Goal: Task Accomplishment & Management: Manage account settings

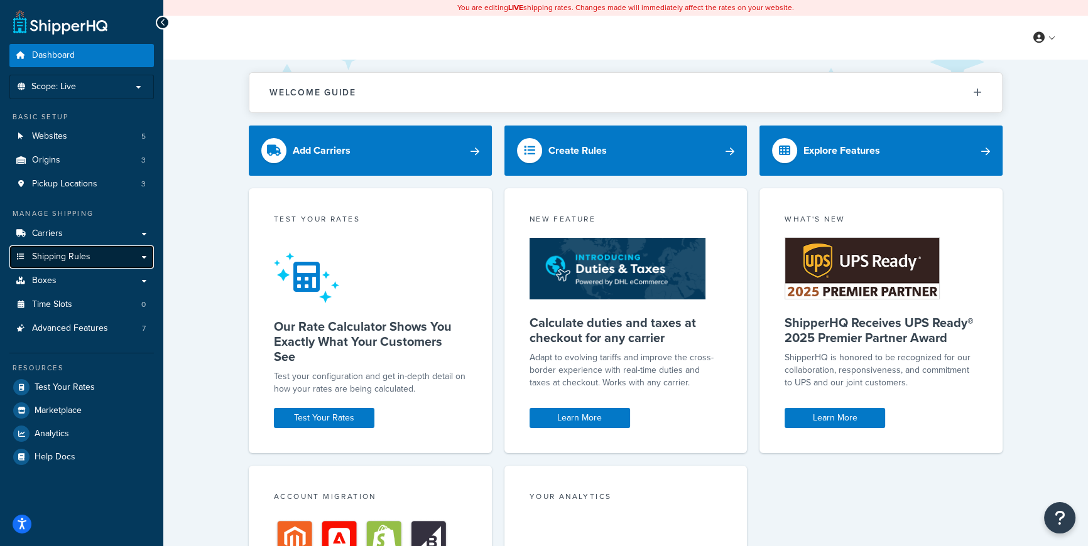
click at [55, 254] on span "Shipping Rules" at bounding box center [61, 257] width 58 height 11
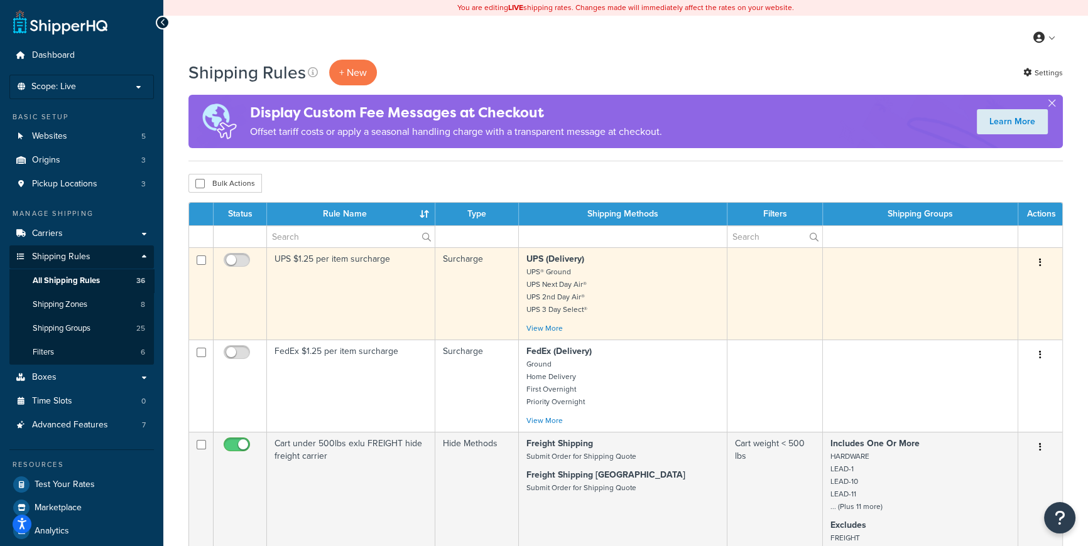
click at [1038, 265] on button "button" at bounding box center [1040, 263] width 18 height 20
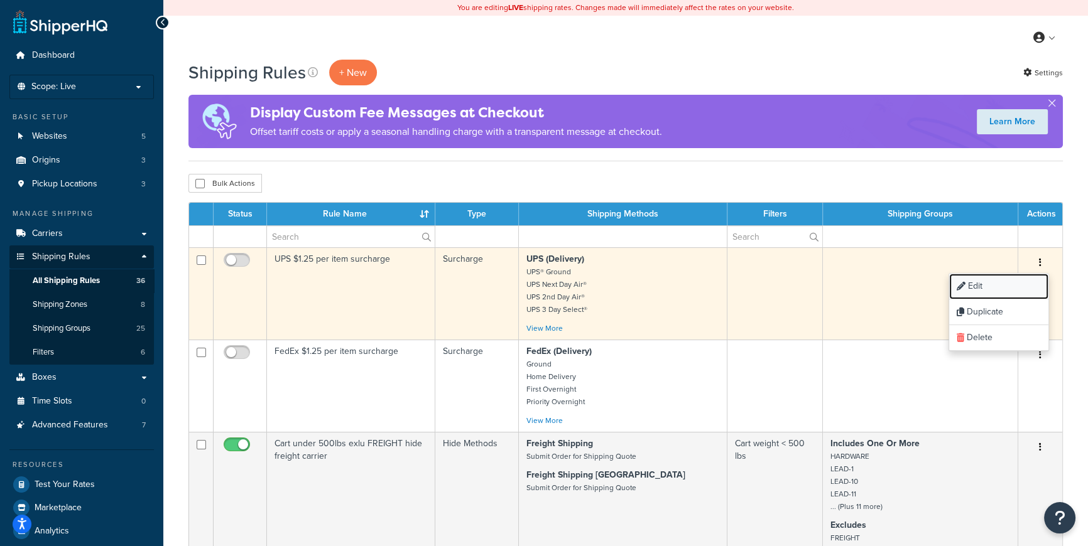
click at [981, 284] on link "Edit" at bounding box center [998, 287] width 99 height 26
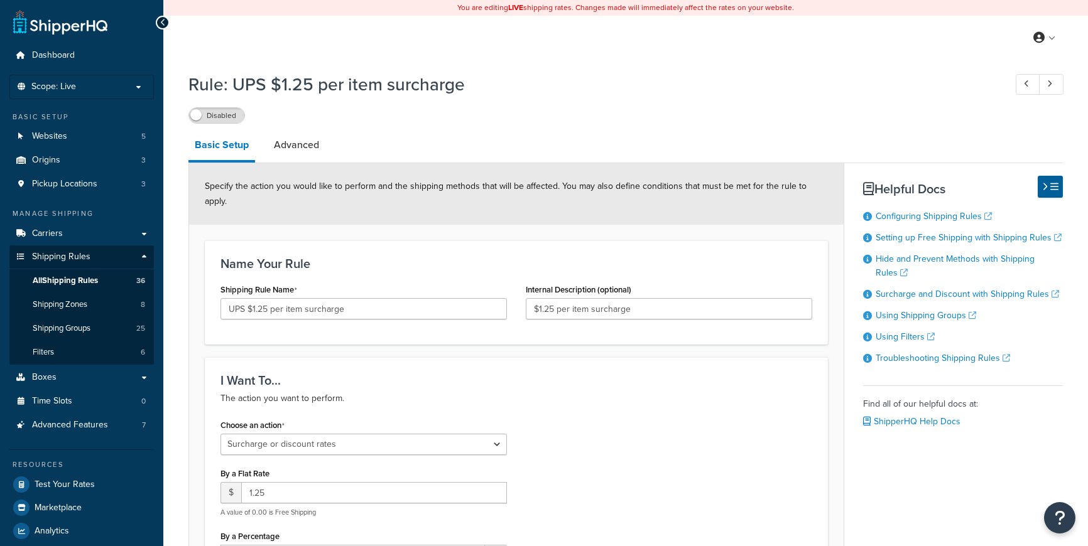
select select "SURCHARGE"
select select "ITEM"
click at [301, 146] on link "Advanced" at bounding box center [297, 145] width 58 height 30
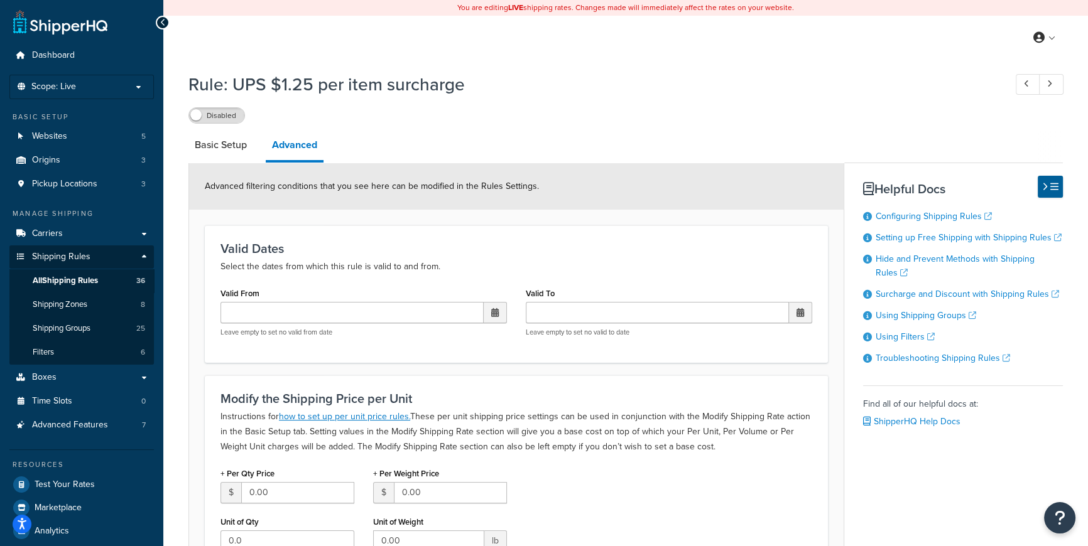
select select "SURCHARGE"
select select "ITEM"
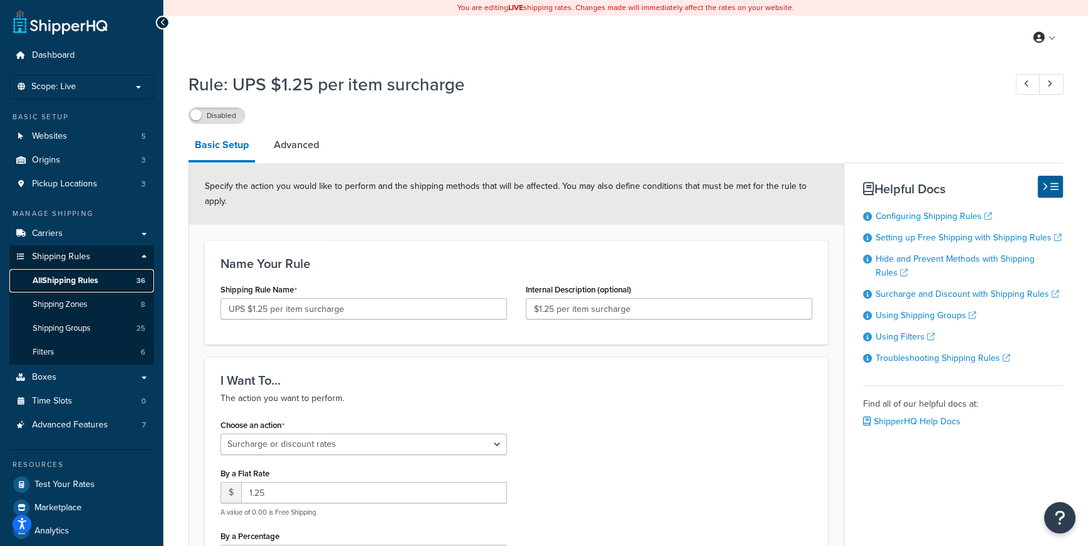
click at [63, 284] on span "All Shipping Rules" at bounding box center [65, 281] width 65 height 11
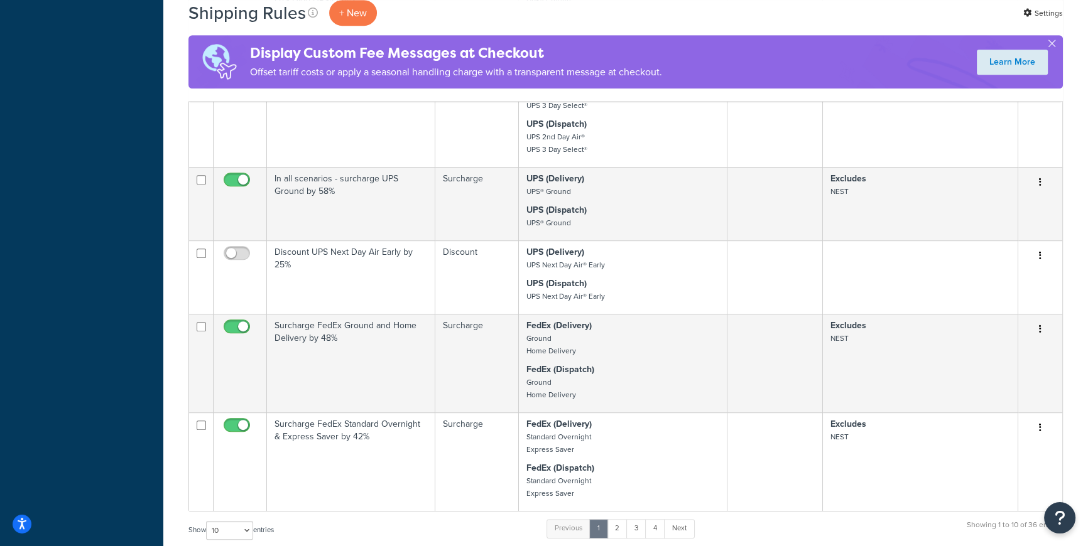
scroll to position [785, 0]
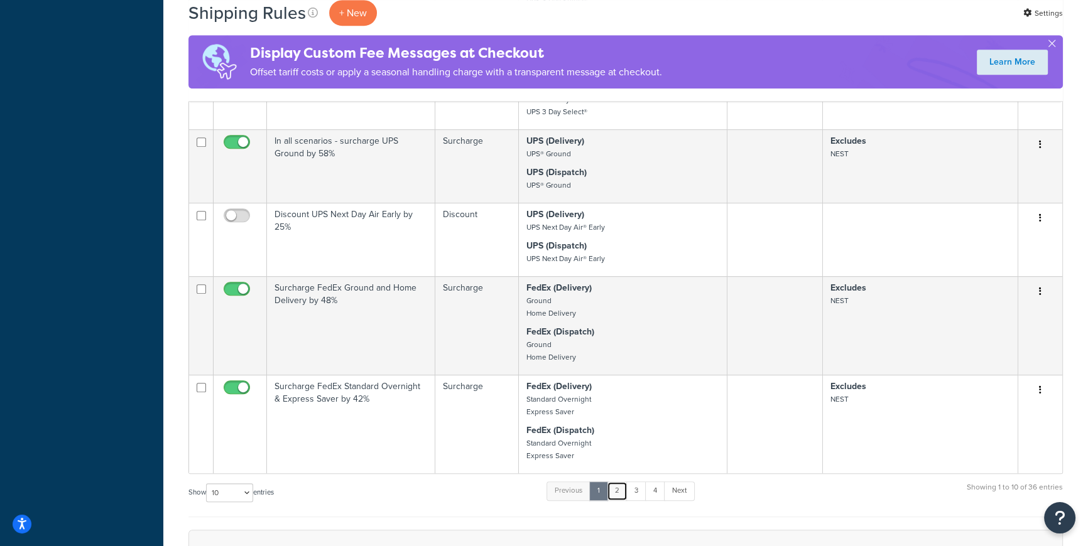
click at [621, 490] on link "2" at bounding box center [617, 491] width 21 height 19
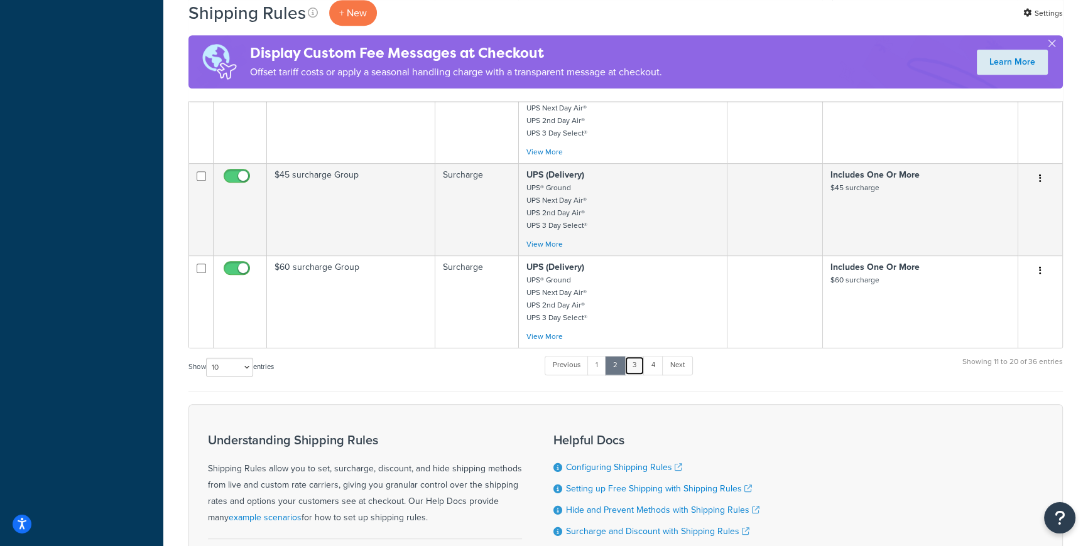
click at [634, 364] on link "3" at bounding box center [634, 365] width 20 height 19
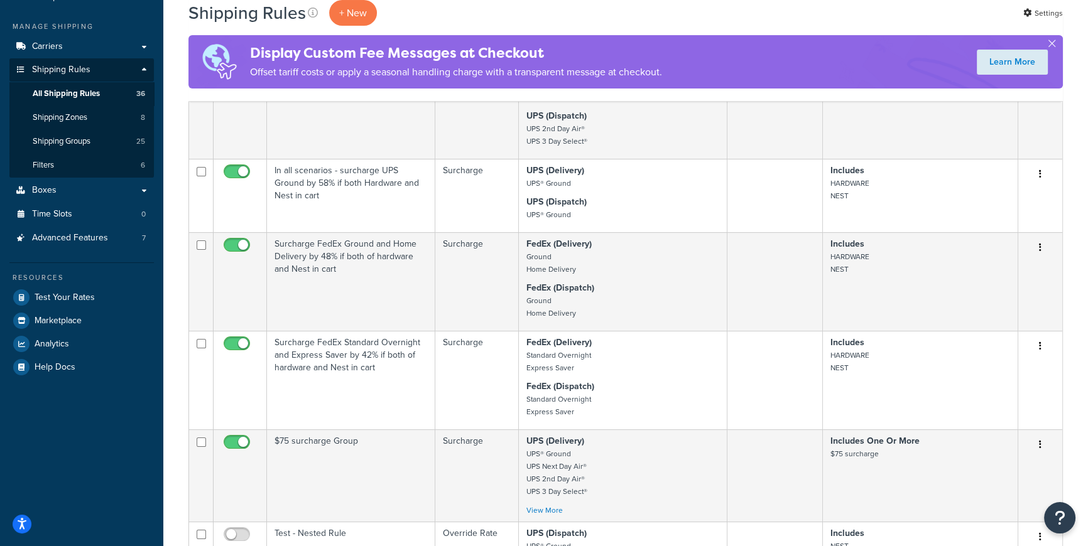
scroll to position [0, 0]
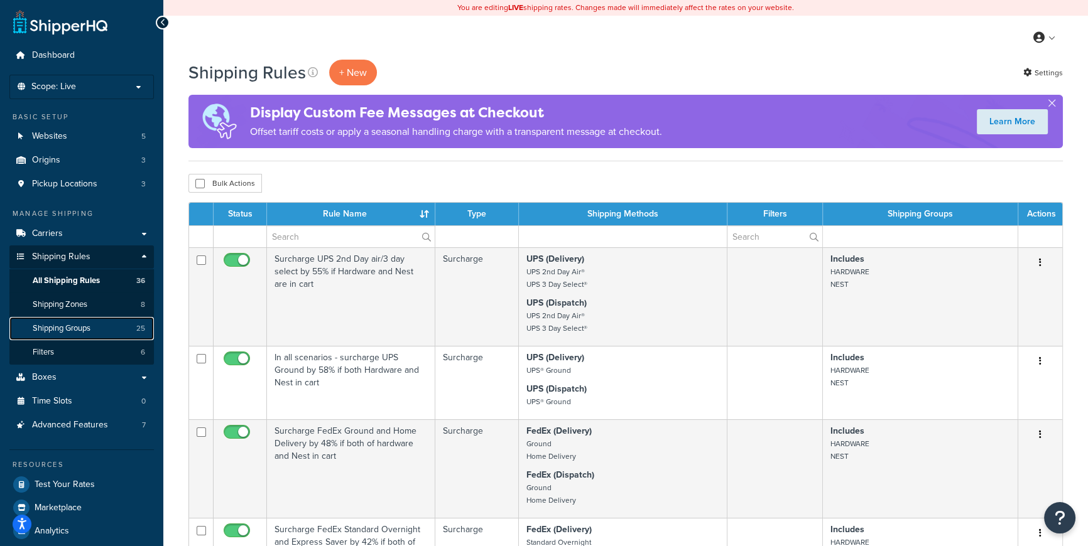
click at [51, 325] on span "Shipping Groups" at bounding box center [62, 328] width 58 height 11
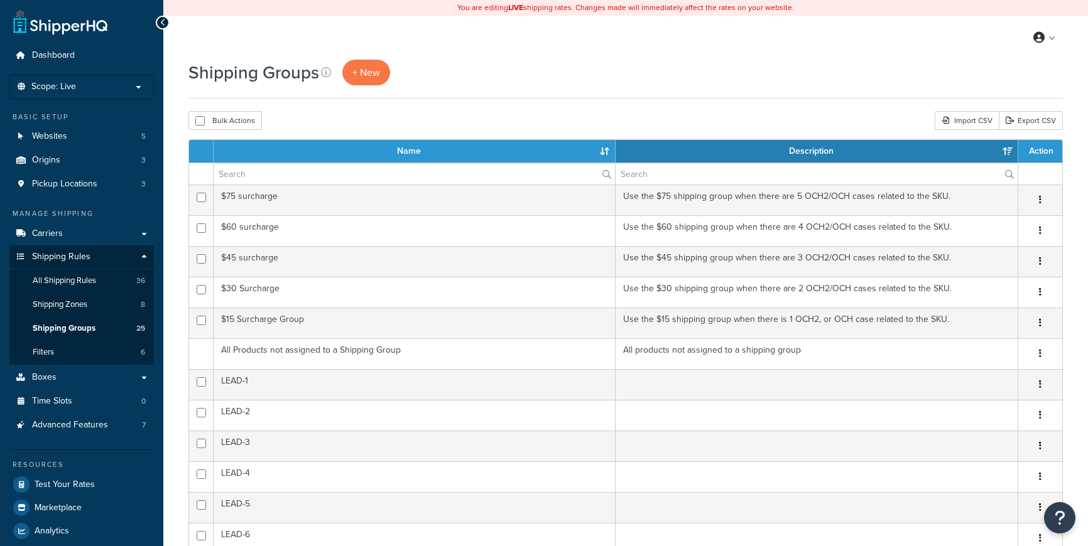
select select "15"
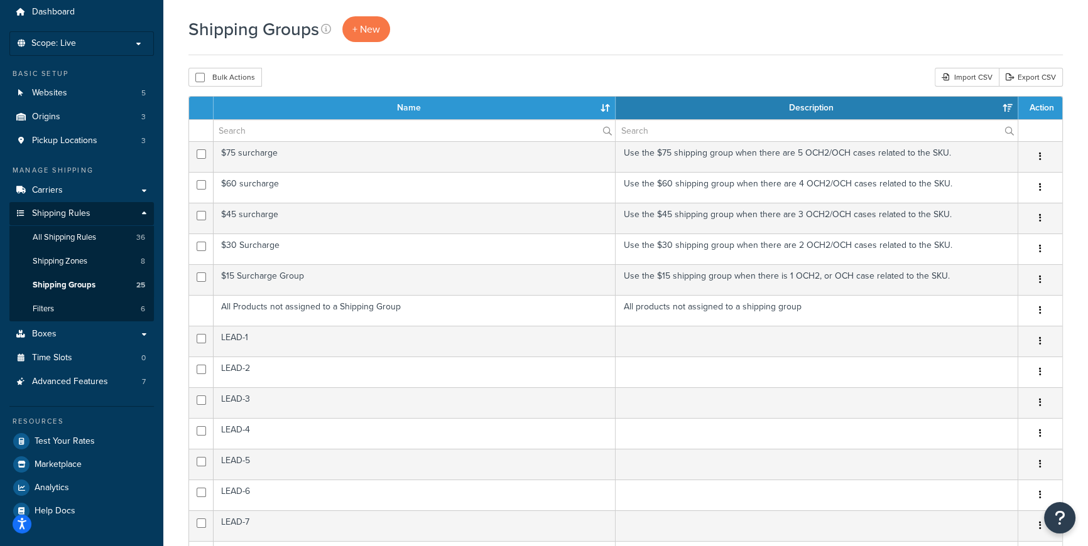
scroll to position [40, 0]
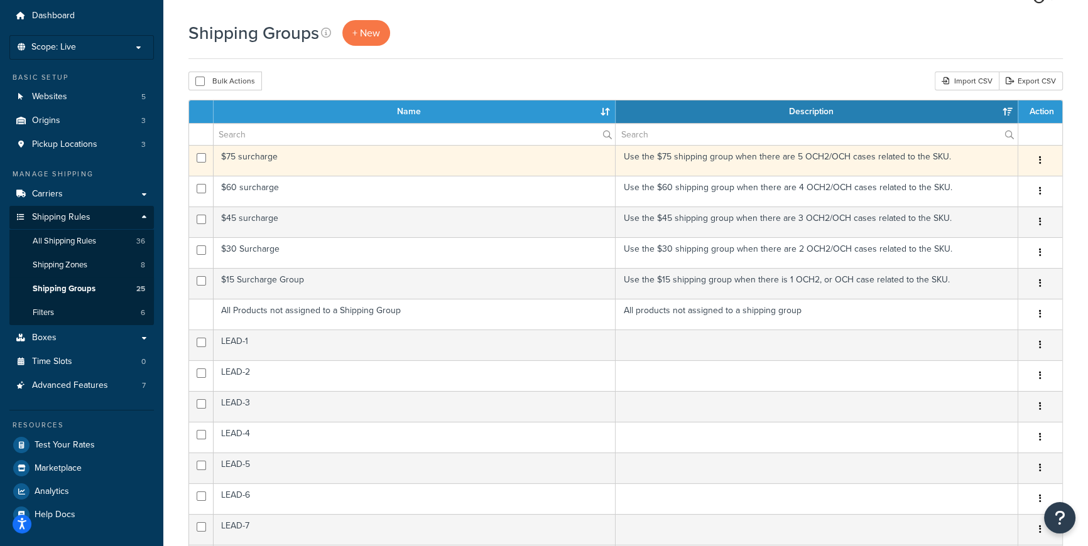
click at [720, 156] on td "Use the $75 shipping group when there are 5 OCH2/OCH cases related to the SKU." at bounding box center [817, 160] width 403 height 31
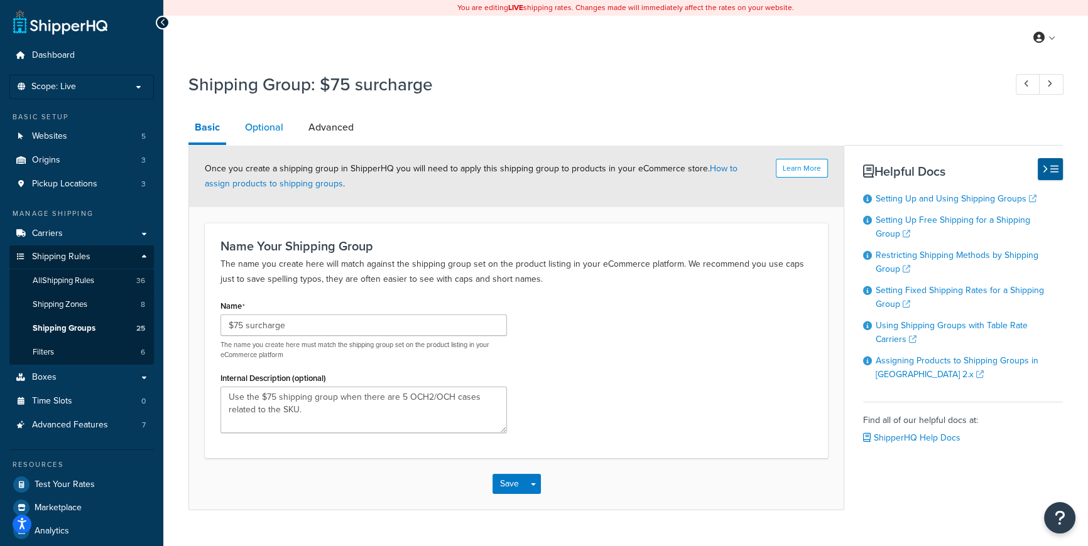
click at [251, 126] on link "Optional" at bounding box center [264, 127] width 51 height 30
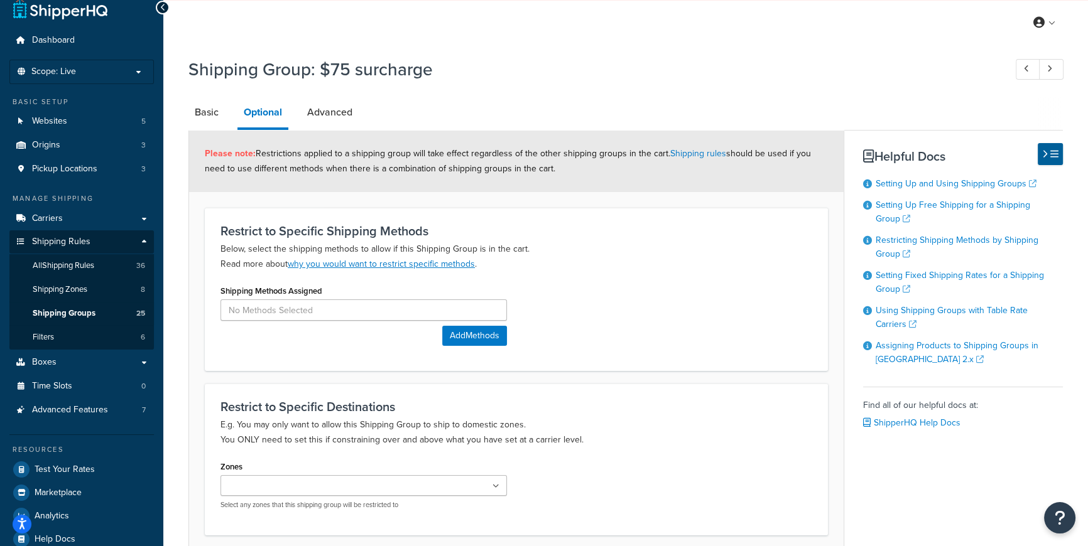
scroll to position [6, 0]
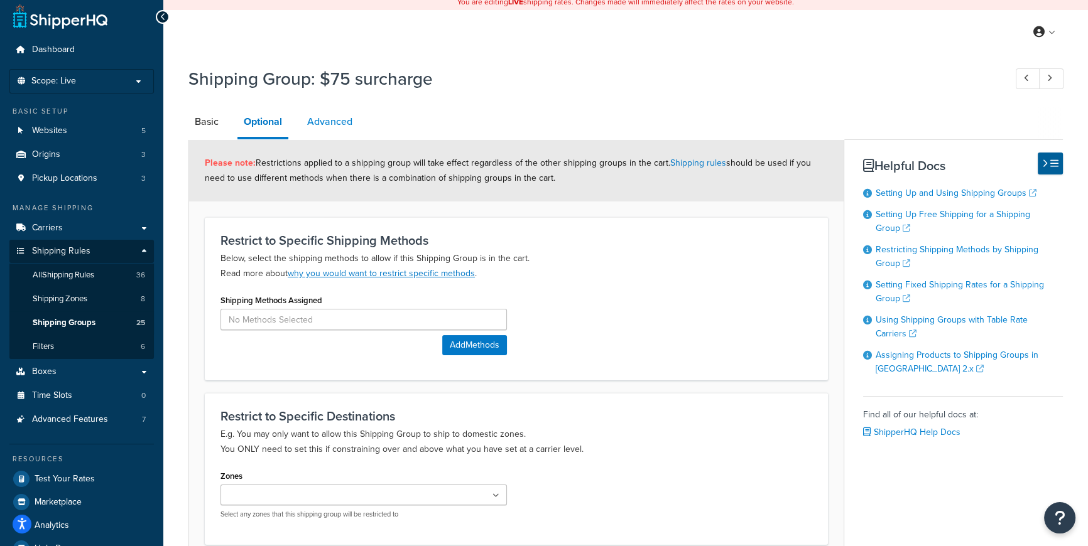
click at [332, 117] on link "Advanced" at bounding box center [330, 122] width 58 height 30
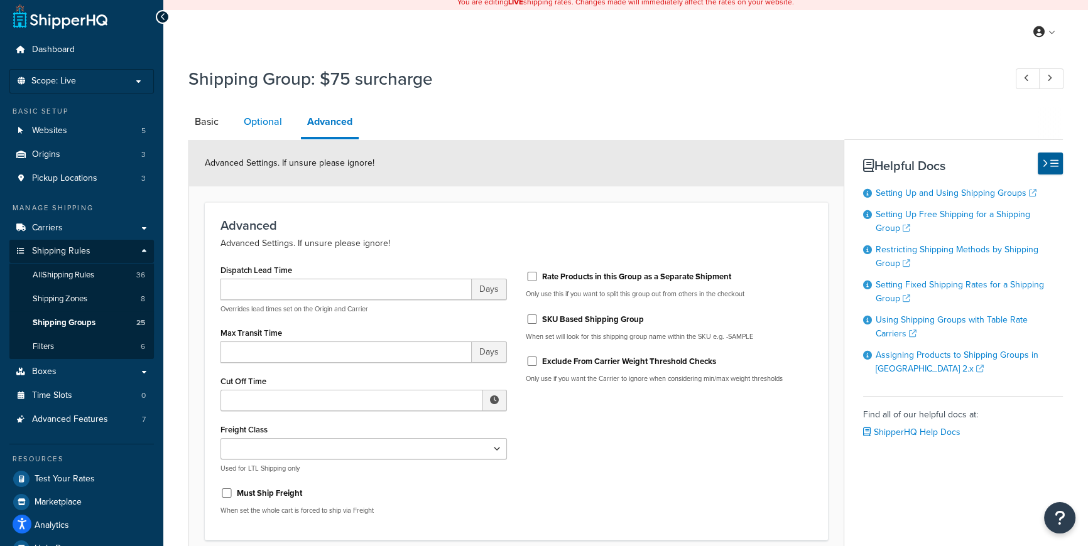
click at [268, 125] on link "Optional" at bounding box center [262, 122] width 51 height 30
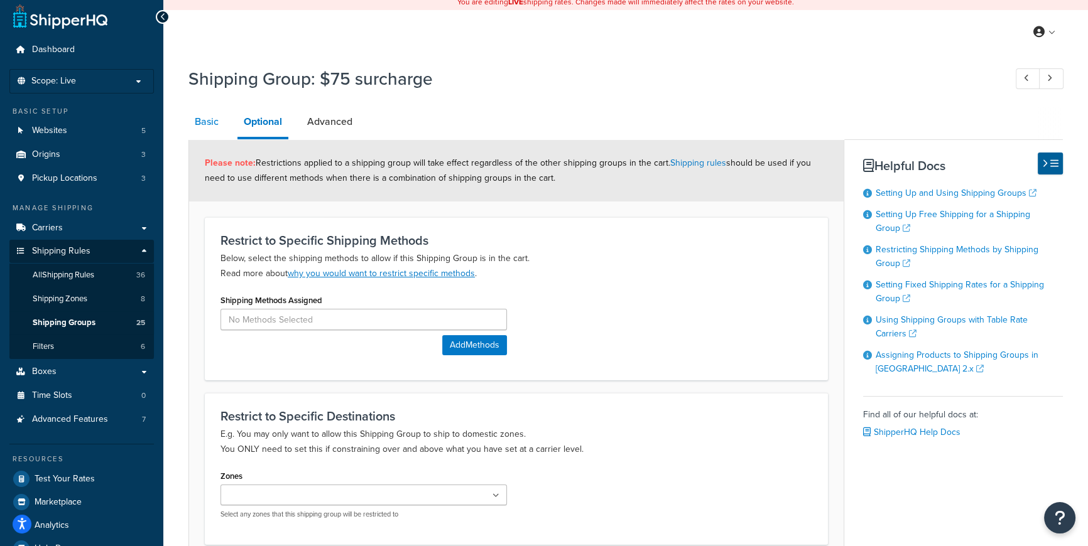
click at [195, 120] on link "Basic" at bounding box center [206, 122] width 36 height 30
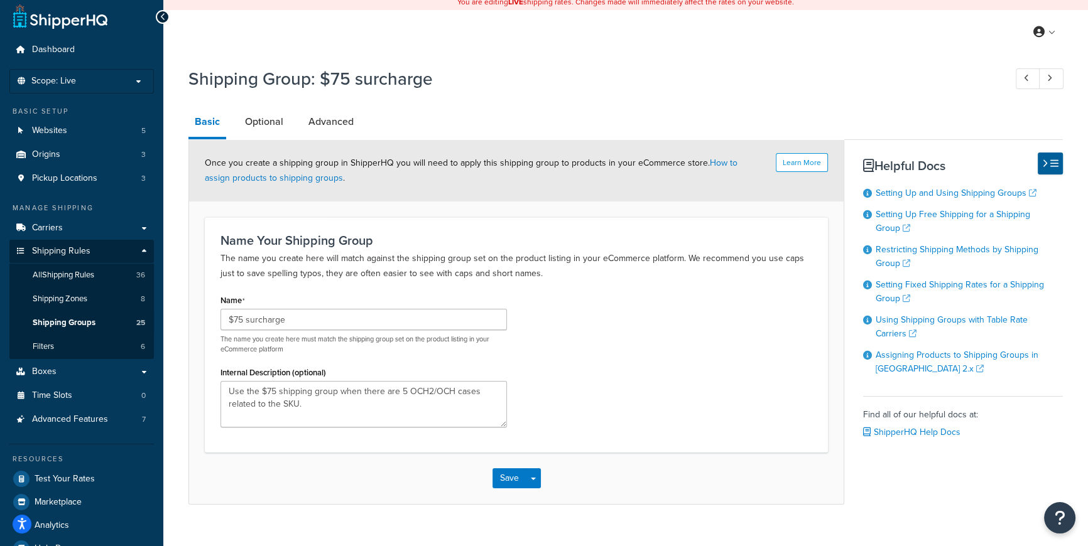
scroll to position [35, 0]
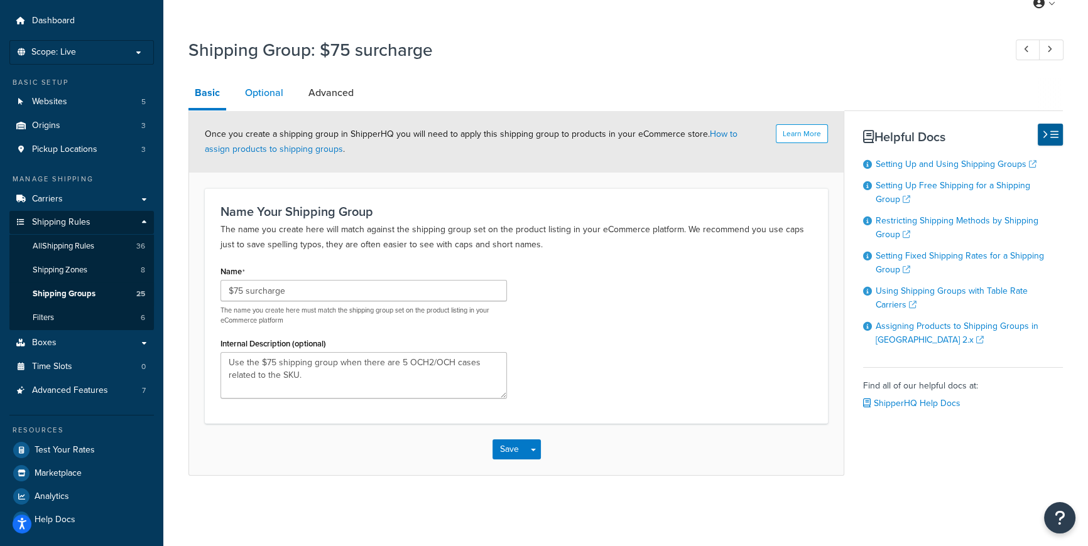
click at [258, 90] on link "Optional" at bounding box center [264, 93] width 51 height 30
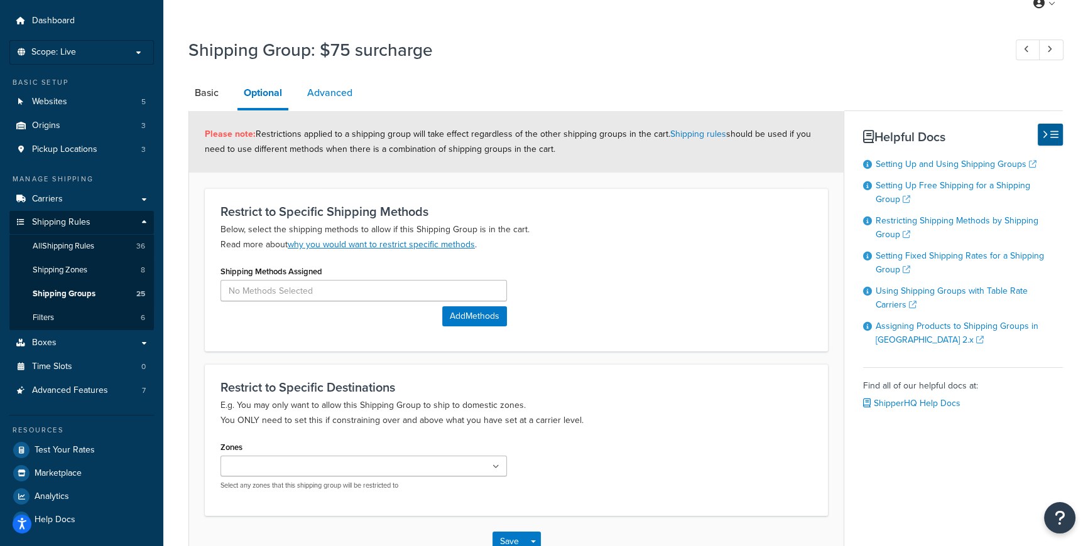
click at [337, 92] on link "Advanced" at bounding box center [330, 93] width 58 height 30
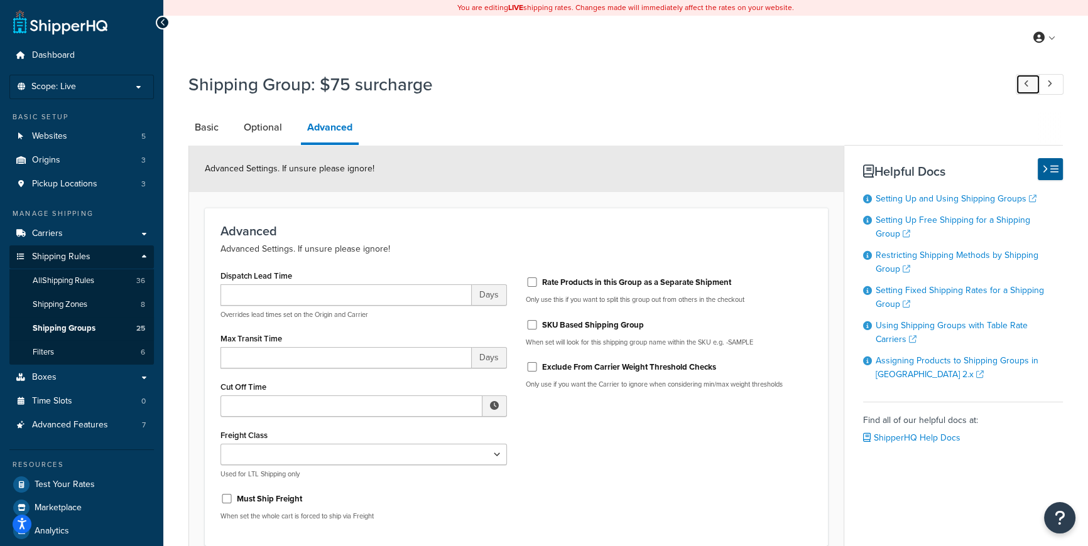
click at [1024, 84] on icon at bounding box center [1026, 84] width 5 height 8
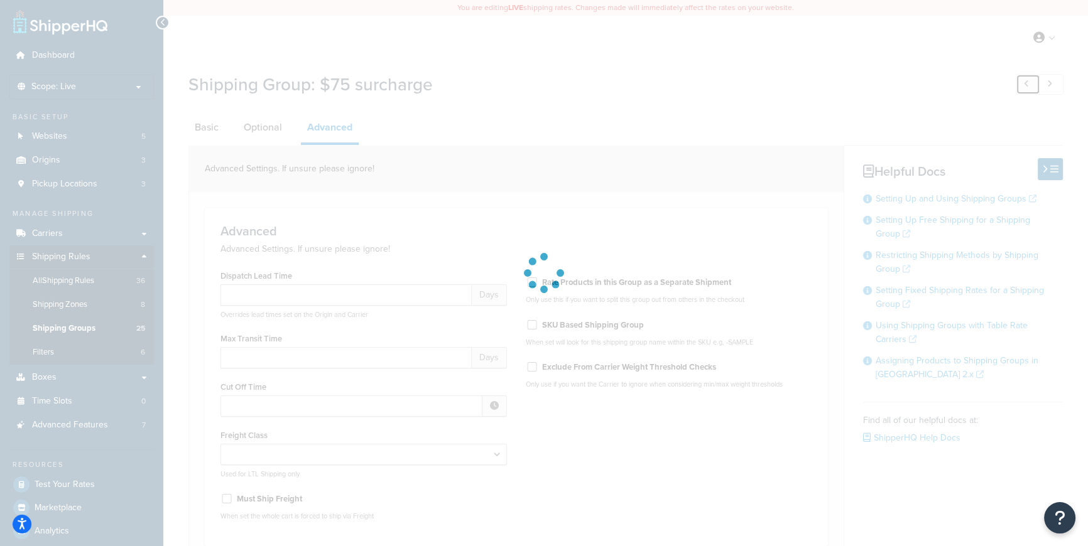
type input "14"
type input "12:00 PM"
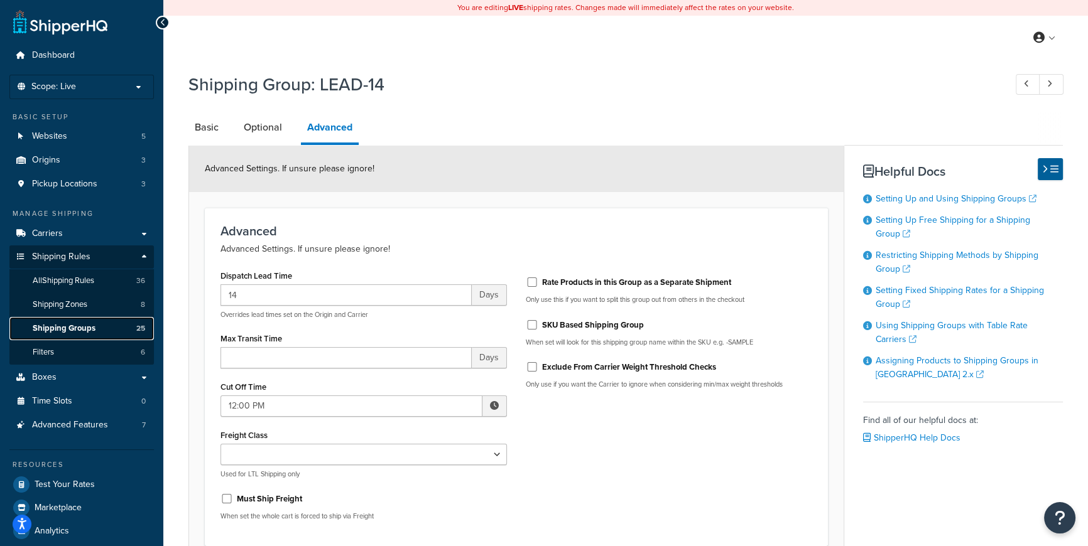
click at [68, 325] on span "Shipping Groups" at bounding box center [64, 328] width 63 height 11
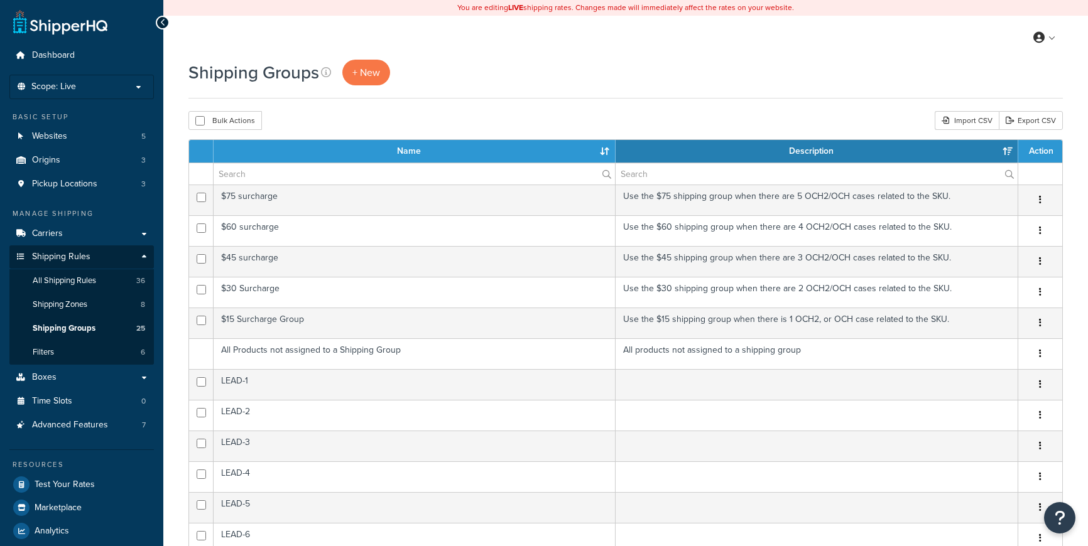
select select "15"
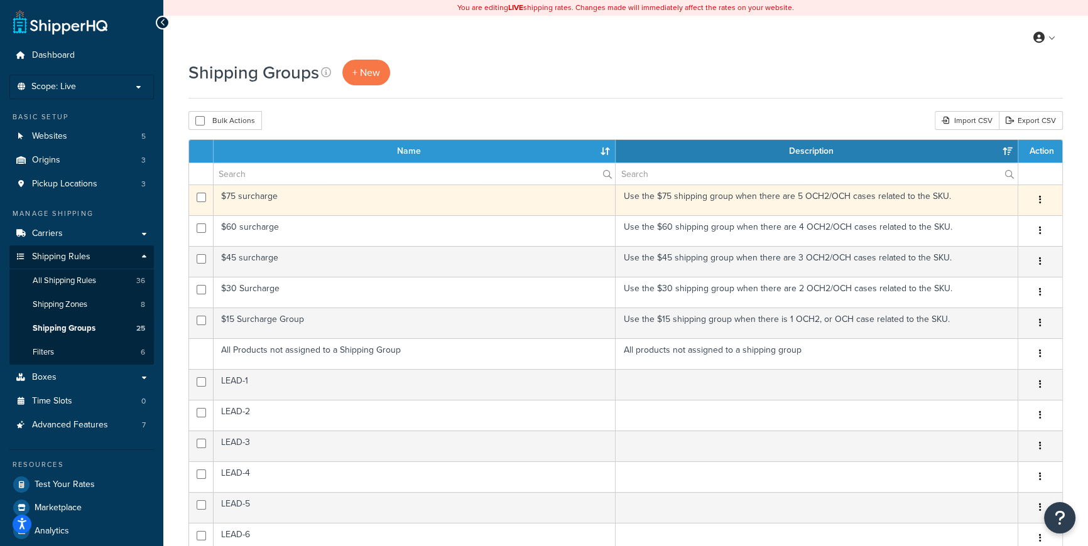
click at [1038, 203] on button "button" at bounding box center [1040, 200] width 18 height 20
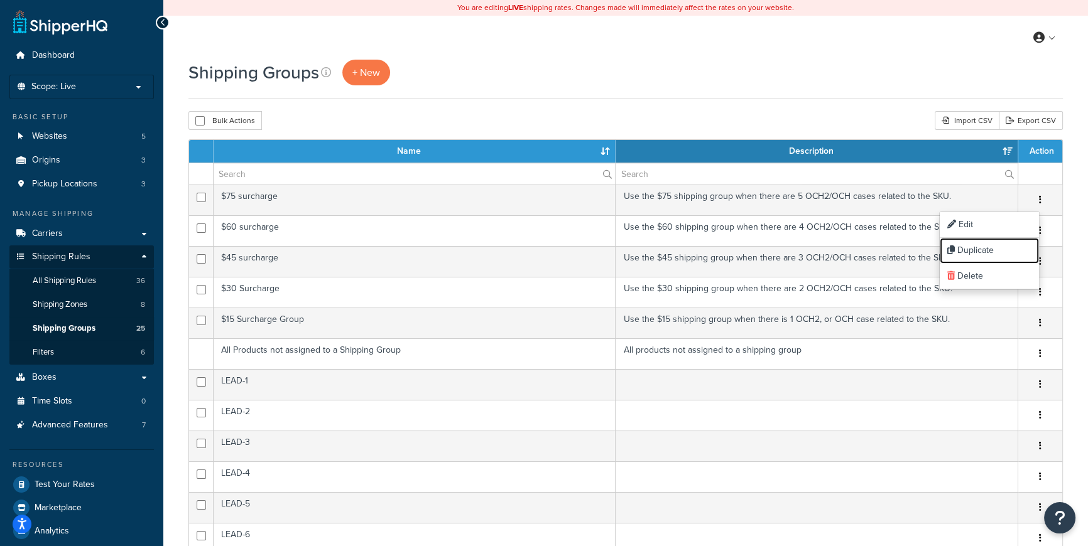
drag, startPoint x: 984, startPoint y: 247, endPoint x: 593, endPoint y: 41, distance: 441.6
click at [984, 247] on link "Duplicate" at bounding box center [989, 251] width 99 height 26
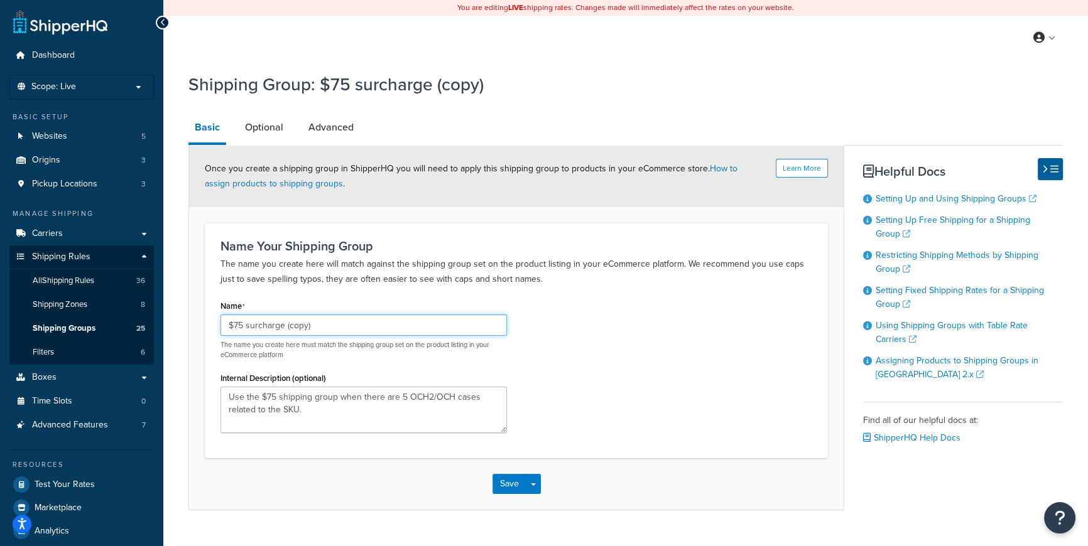
click at [348, 323] on input "$75 surcharge (copy)" at bounding box center [363, 325] width 286 height 21
paste input "Additional handling"
type input "Additional handling"
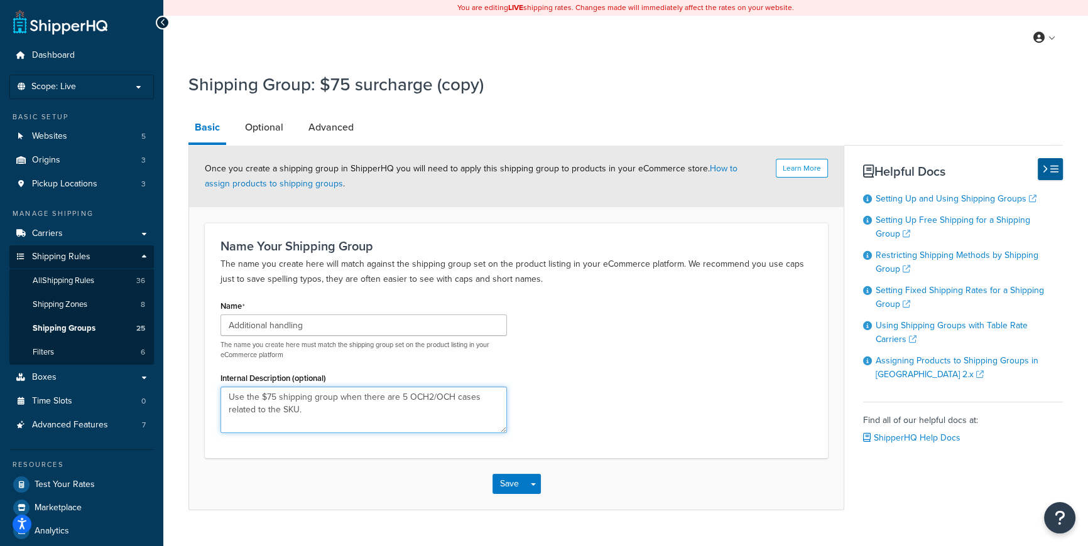
click at [372, 415] on textarea "Use the $75 shipping group when there are 5 OCH2/OCH cases related to the SKU." at bounding box center [363, 410] width 286 height 46
click at [345, 411] on textarea "Use the $75 shipping group when there are 5 OCH2/OCH cases related to the SKU." at bounding box center [363, 410] width 286 height 46
click at [318, 410] on textarea "Use the $75 shipping group when there are 5 OCH2/OCH cases related to the SKU." at bounding box center [363, 410] width 286 height 46
click at [200, 392] on form "Learn More Once you create a shipping group in ShipperHQ you will need to apply…" at bounding box center [516, 328] width 654 height 364
paste textarea "urcharge Shipping Rule Based on Peek Holidays"
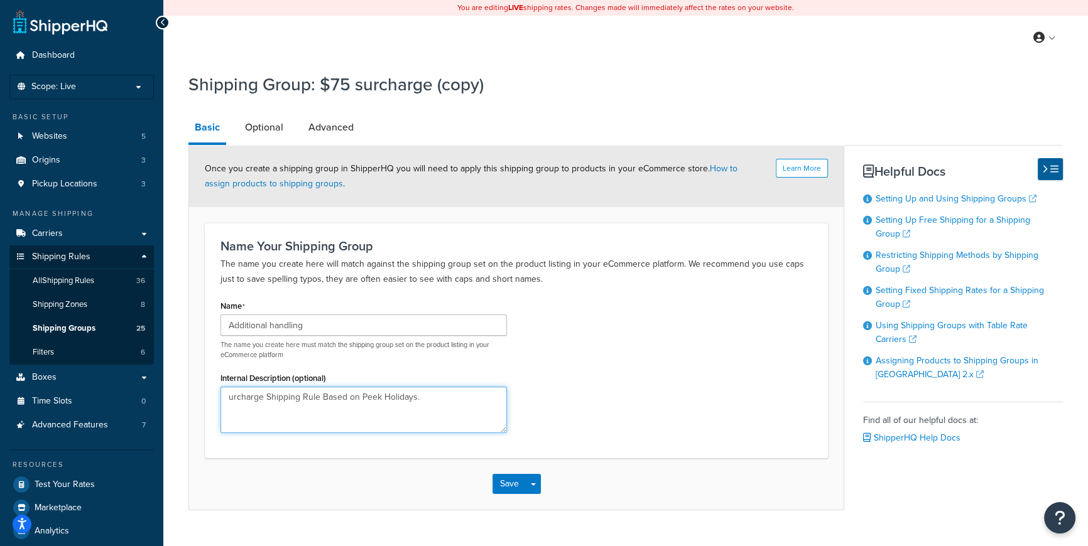
click at [227, 398] on textarea "urcharge Shipping Rule Based on Peek Holidays." at bounding box center [363, 410] width 286 height 46
drag, startPoint x: 307, startPoint y: 397, endPoint x: 322, endPoint y: 396, distance: 15.1
click at [322, 396] on textarea "Surcharge Shipping Rule Based on Peek Holidays." at bounding box center [363, 410] width 286 height 46
type textarea "Surcharge Shipping Group Based on Peek Holidays."
click at [655, 308] on div "Name Additional handling The name you create here must match the shipping group…" at bounding box center [516, 370] width 610 height 146
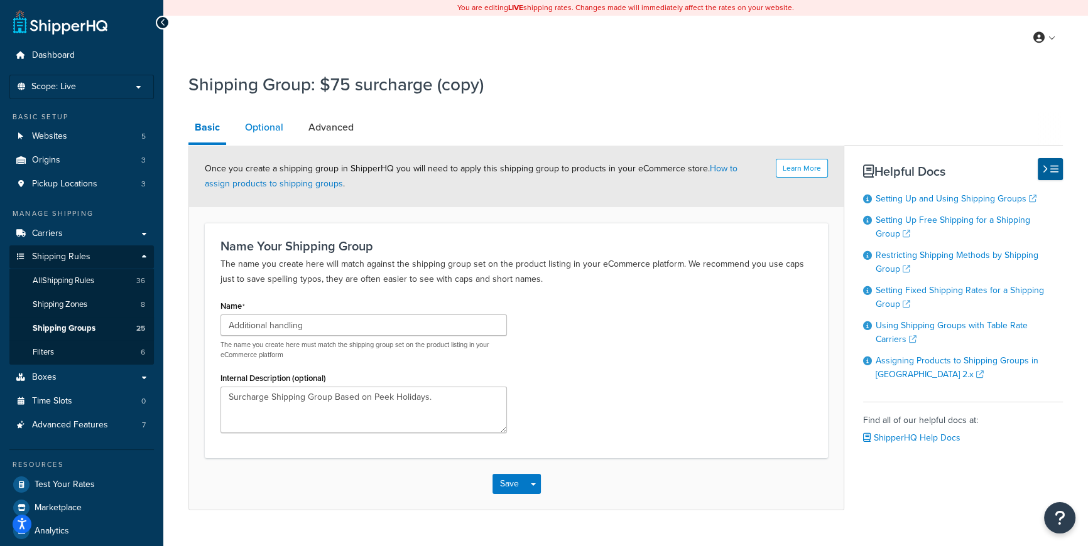
click at [281, 129] on link "Optional" at bounding box center [264, 127] width 51 height 30
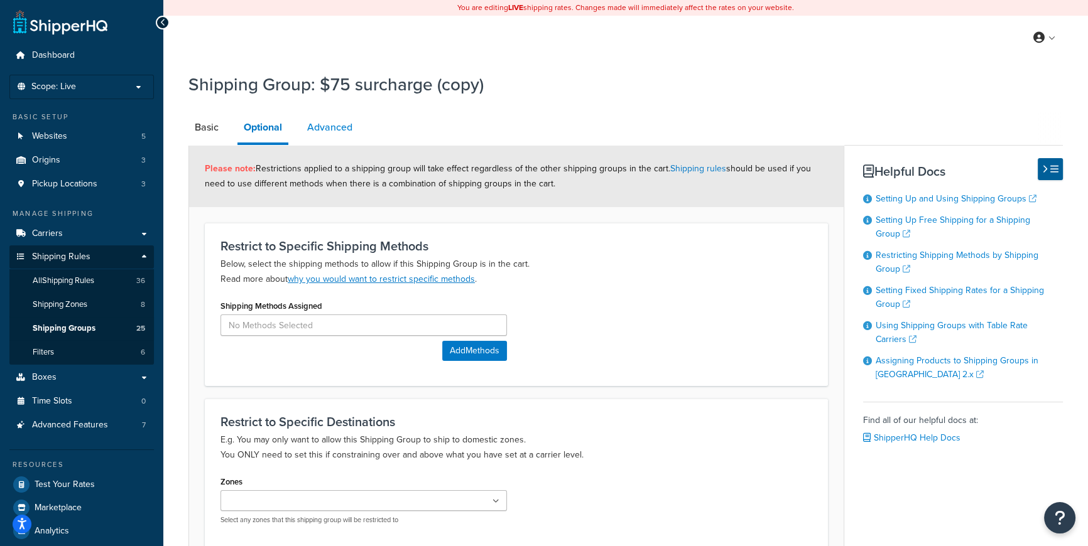
click at [327, 129] on link "Advanced" at bounding box center [330, 127] width 58 height 30
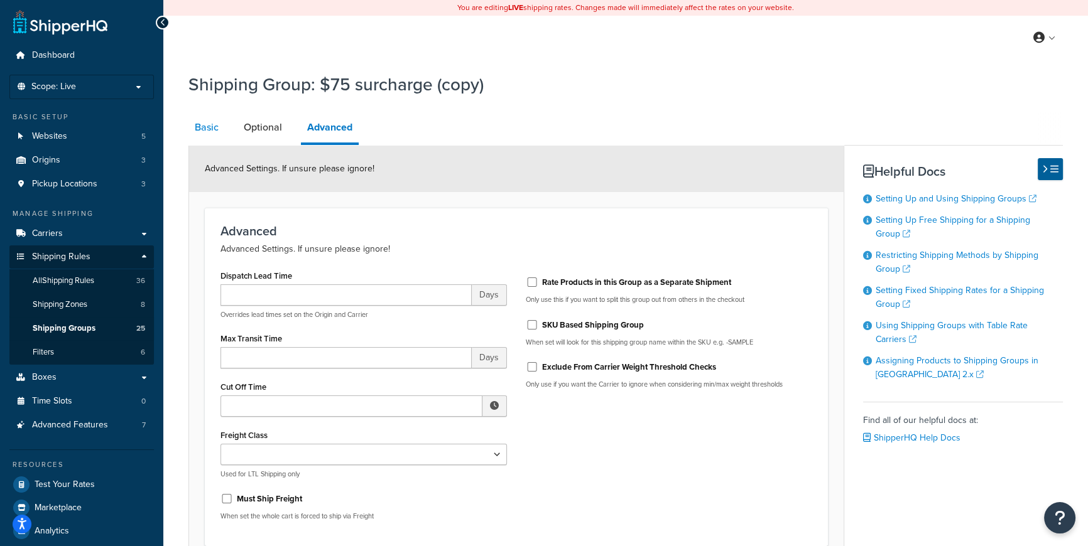
click at [207, 125] on link "Basic" at bounding box center [206, 127] width 36 height 30
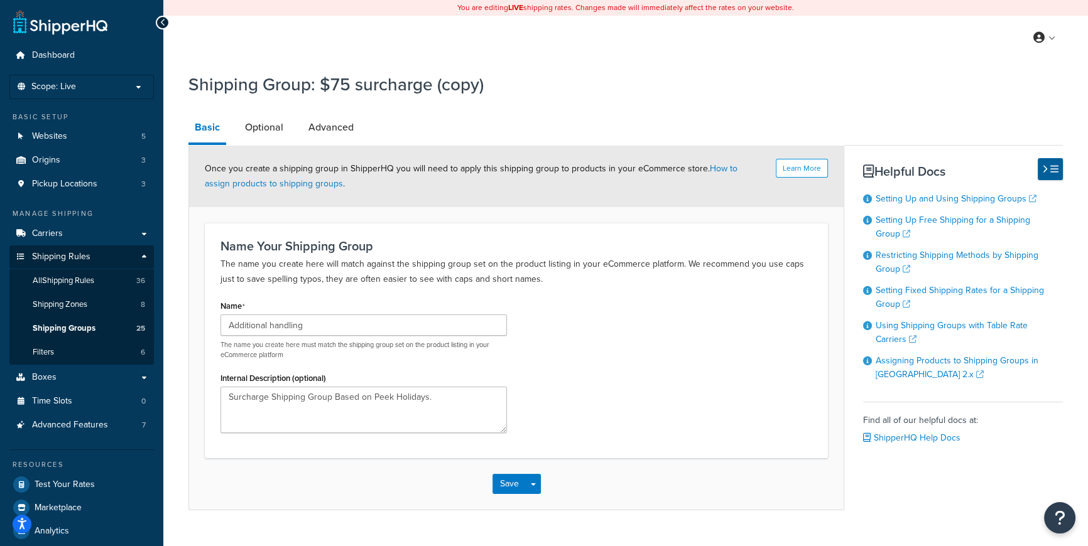
click at [570, 388] on div "Name Additional handling The name you create here must match the shipping group…" at bounding box center [516, 370] width 610 height 146
click at [508, 484] on button "Save" at bounding box center [509, 484] width 34 height 20
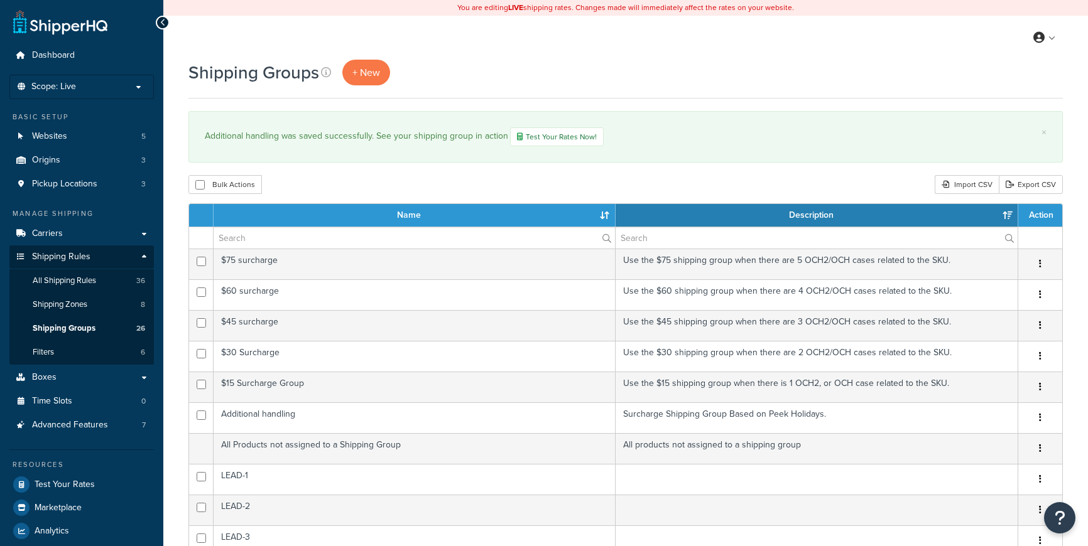
select select "15"
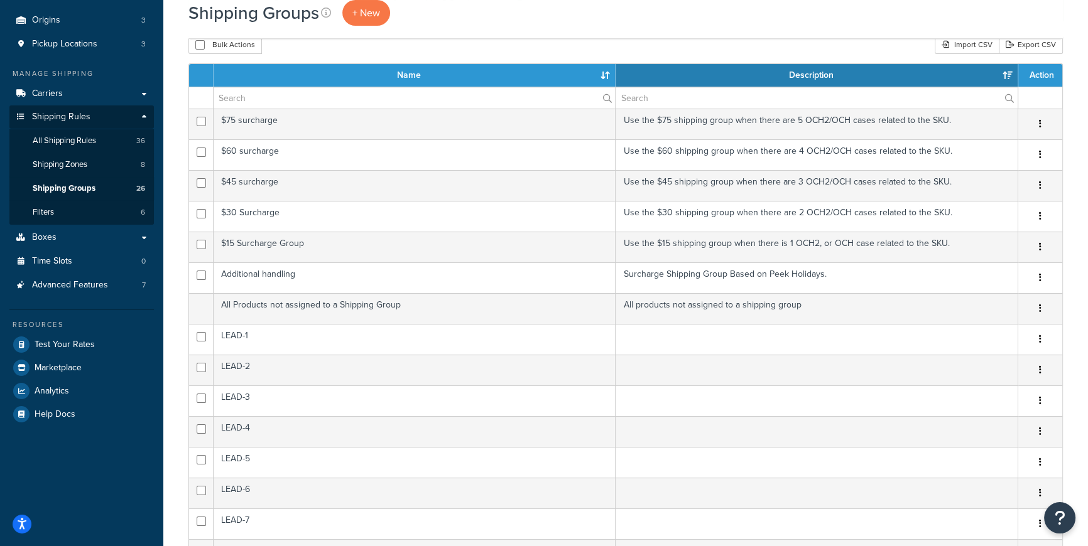
scroll to position [143, 0]
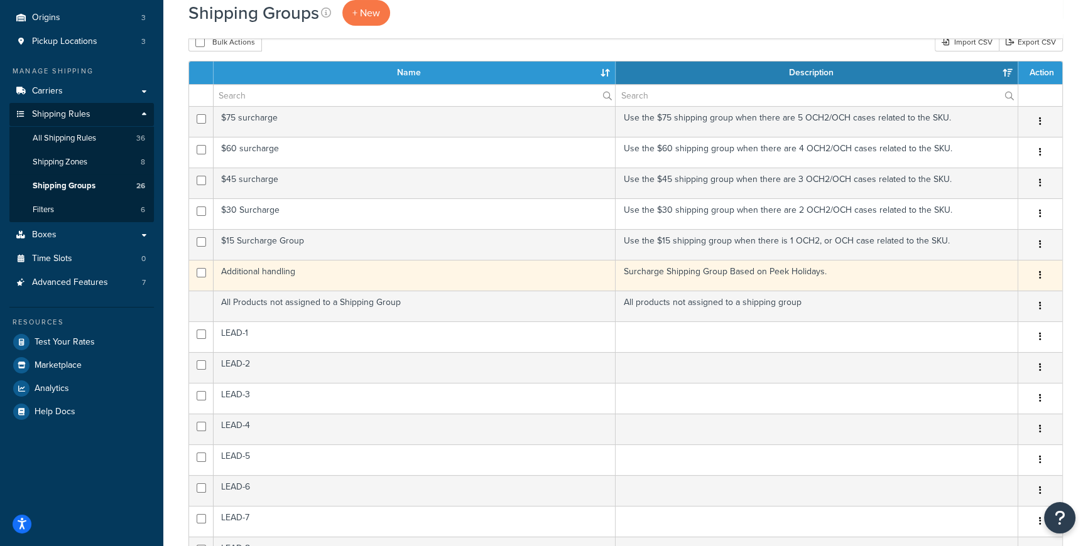
click at [1038, 274] on button "button" at bounding box center [1040, 276] width 18 height 20
click at [968, 323] on link "Duplicate" at bounding box center [989, 326] width 99 height 26
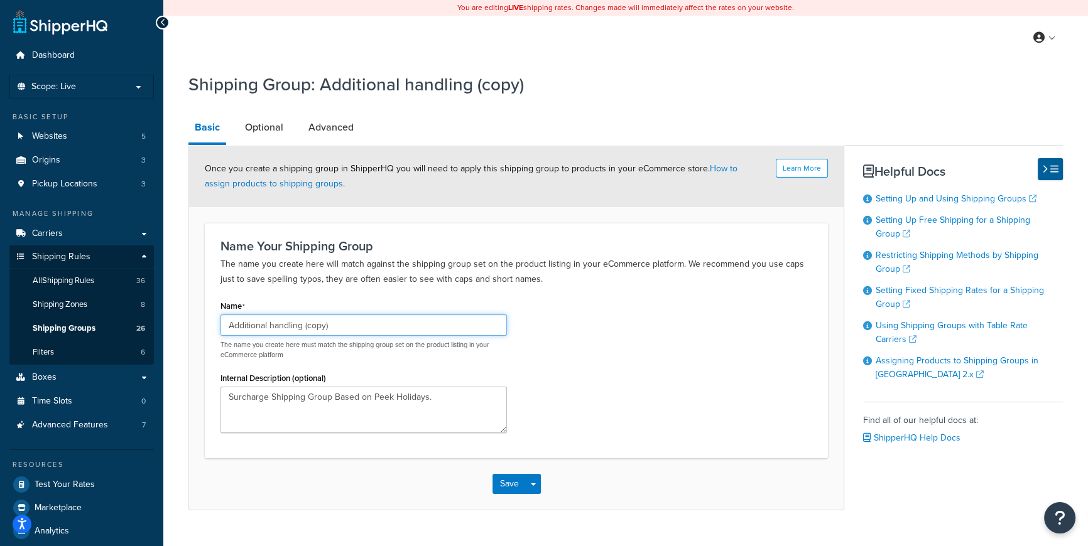
click at [371, 327] on input "Additional handling (copy)" at bounding box center [363, 325] width 286 height 21
drag, startPoint x: 389, startPoint y: 327, endPoint x: -24, endPoint y: 324, distance: 412.6
click at [0, 324] on html "Press Alt+1 for screen-reader mode, Alt+0 to cancel Accessibility Screen-Reader…" at bounding box center [544, 291] width 1088 height 582
paste input "Large/Oversize"
type input "Large/Oversize"
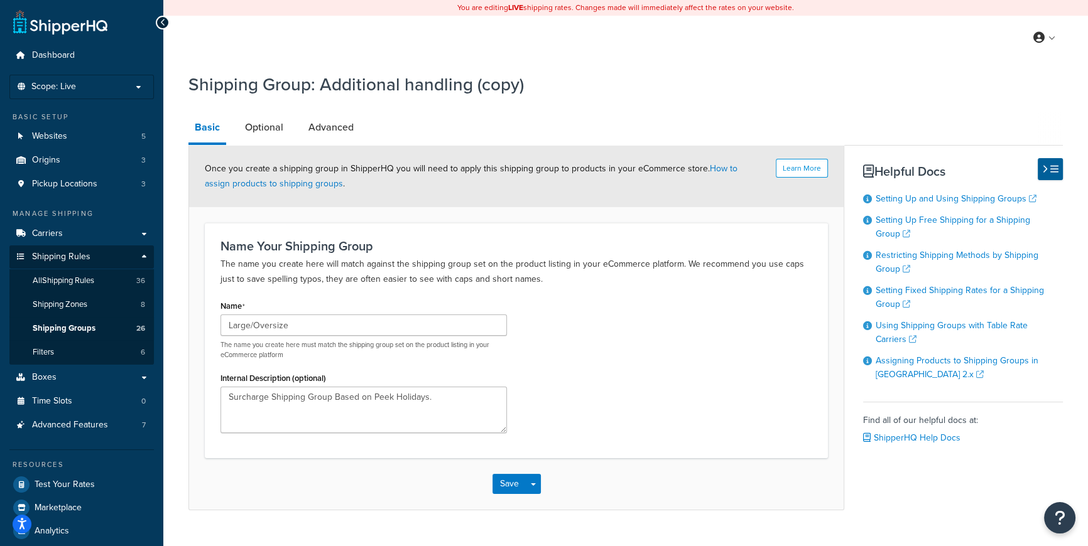
click at [396, 501] on div "Save Save Dropdown Save and Edit Save and Duplicate Save and Create New" at bounding box center [516, 484] width 654 height 52
click at [370, 489] on div "Save Save Dropdown Save and Edit Save and Duplicate Save and Create New" at bounding box center [516, 484] width 654 height 52
click at [511, 487] on button "Save" at bounding box center [509, 484] width 34 height 20
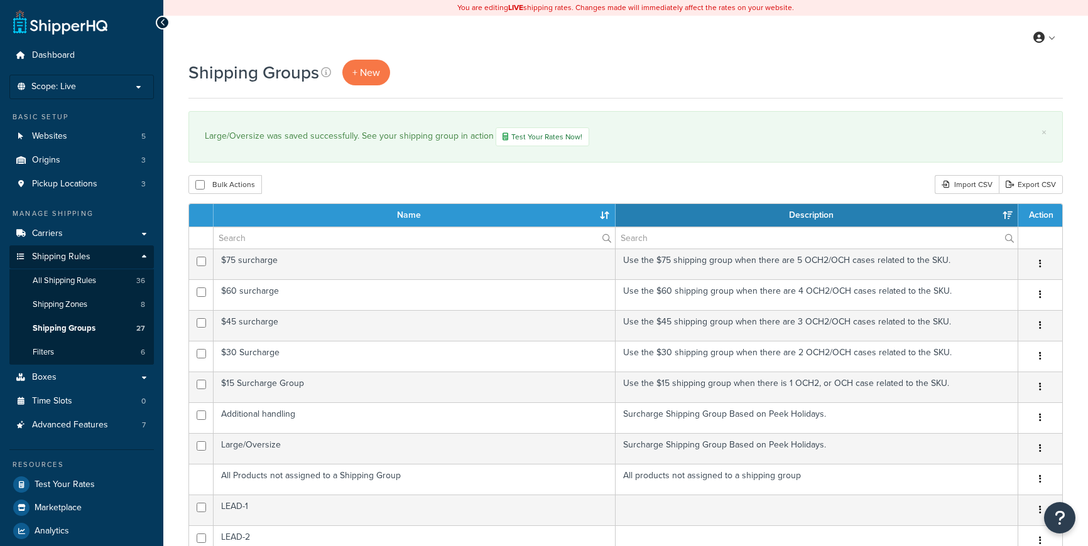
select select "15"
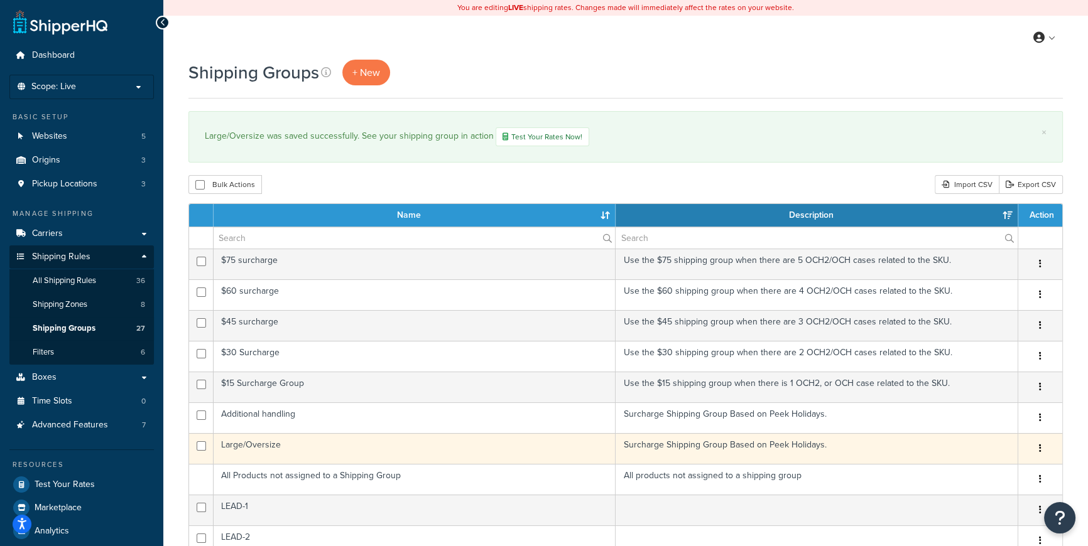
click at [1037, 447] on button "button" at bounding box center [1040, 449] width 18 height 20
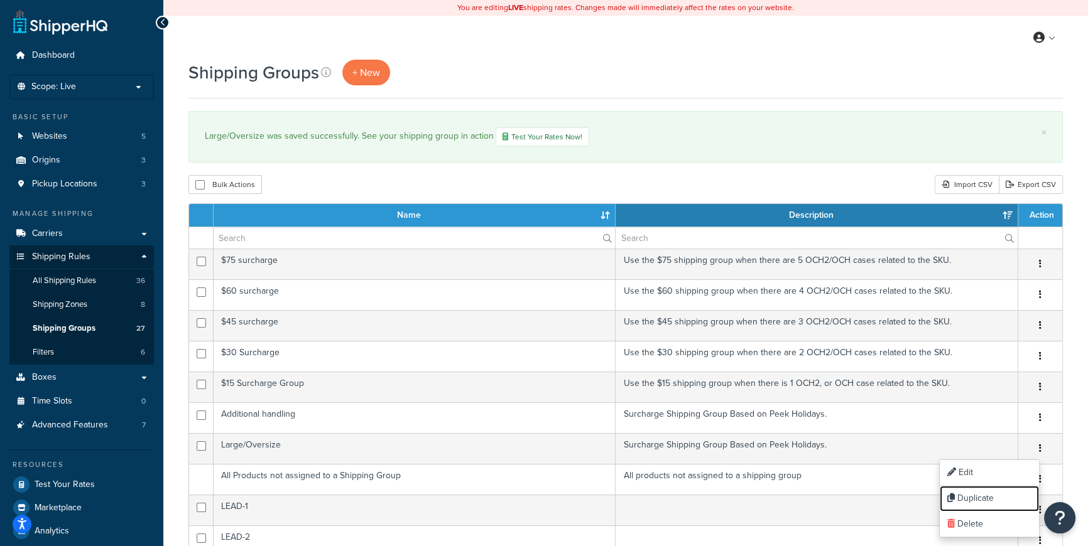
drag, startPoint x: 987, startPoint y: 496, endPoint x: 602, endPoint y: 41, distance: 595.4
click at [987, 496] on link "Duplicate" at bounding box center [989, 499] width 99 height 26
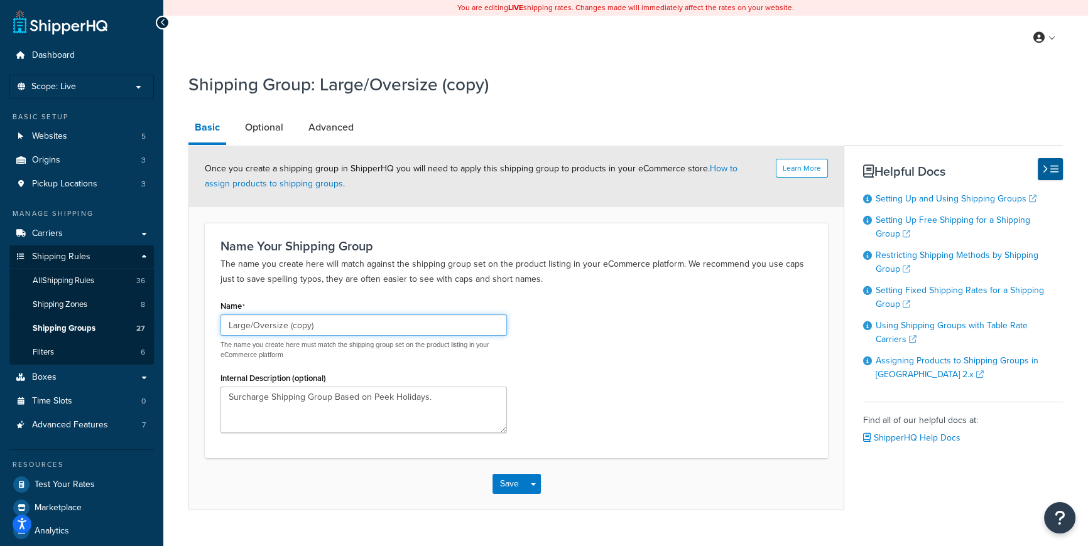
click at [377, 332] on input "Large/Oversize (copy)" at bounding box center [363, 325] width 286 height 21
drag, startPoint x: 385, startPoint y: 330, endPoint x: 102, endPoint y: 324, distance: 282.7
click at [102, 324] on div "Dashboard Scope: Live Basic Setup Websites 5 Origins 3 Pickup Locations 3 Manag…" at bounding box center [544, 291] width 1088 height 582
paste input "Multi-package Large/Oversize"
type input "Multi-package Large/Oversize"
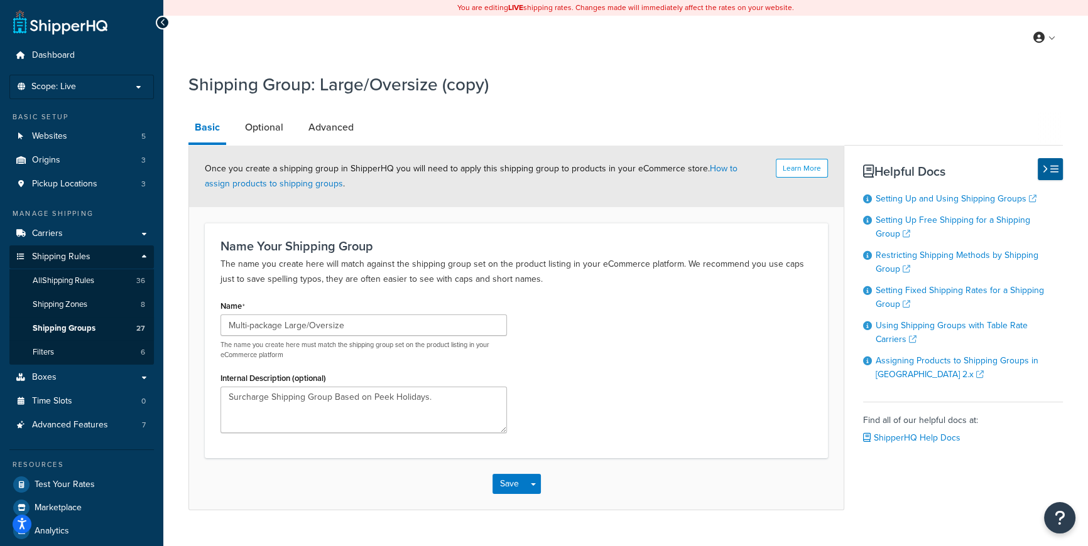
click at [675, 385] on div "Name Multi-package Large/Oversize The name you create here must match the shipp…" at bounding box center [516, 370] width 610 height 146
click at [673, 379] on div "Name Multi-package Large/Oversize The name you create here must match the shipp…" at bounding box center [516, 370] width 610 height 146
click at [671, 374] on div "Name Multi-package Large/Oversize The name you create here must match the shipp…" at bounding box center [516, 370] width 610 height 146
click at [510, 484] on button "Save" at bounding box center [509, 484] width 34 height 20
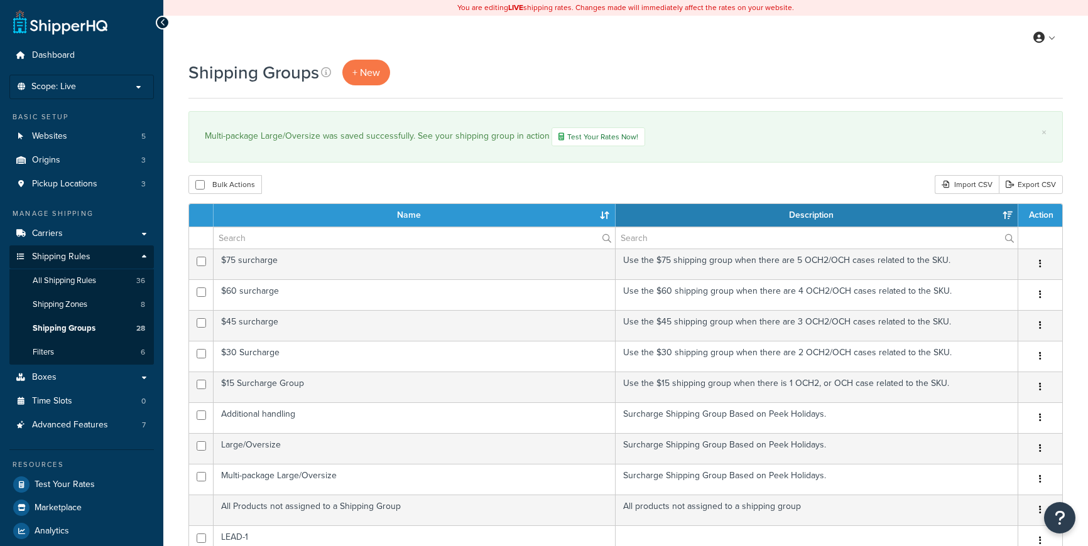
select select "15"
